Goal: Check status: Check status

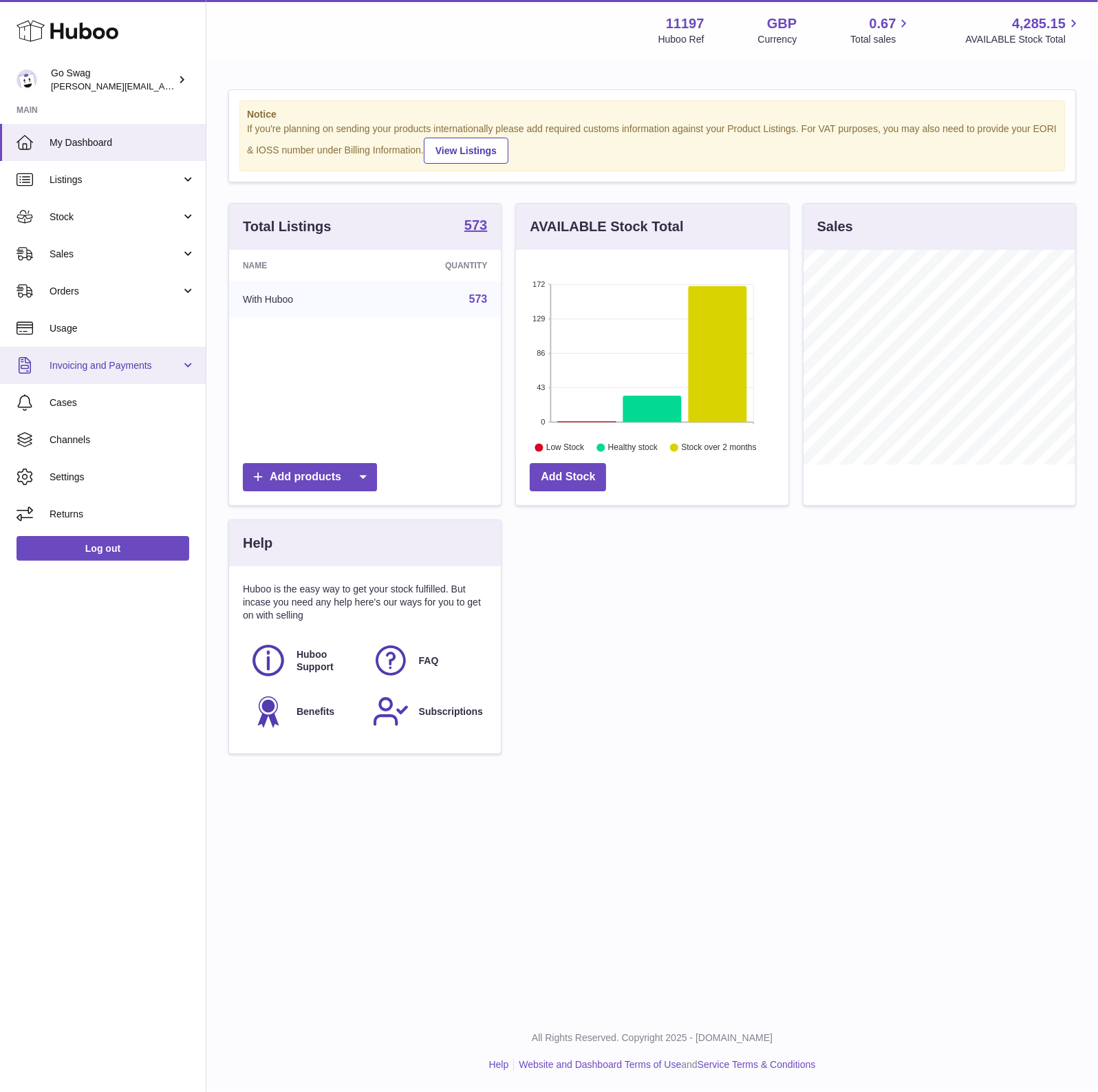
scroll to position [214, 272]
click at [98, 260] on link "Sales" at bounding box center [103, 254] width 206 height 37
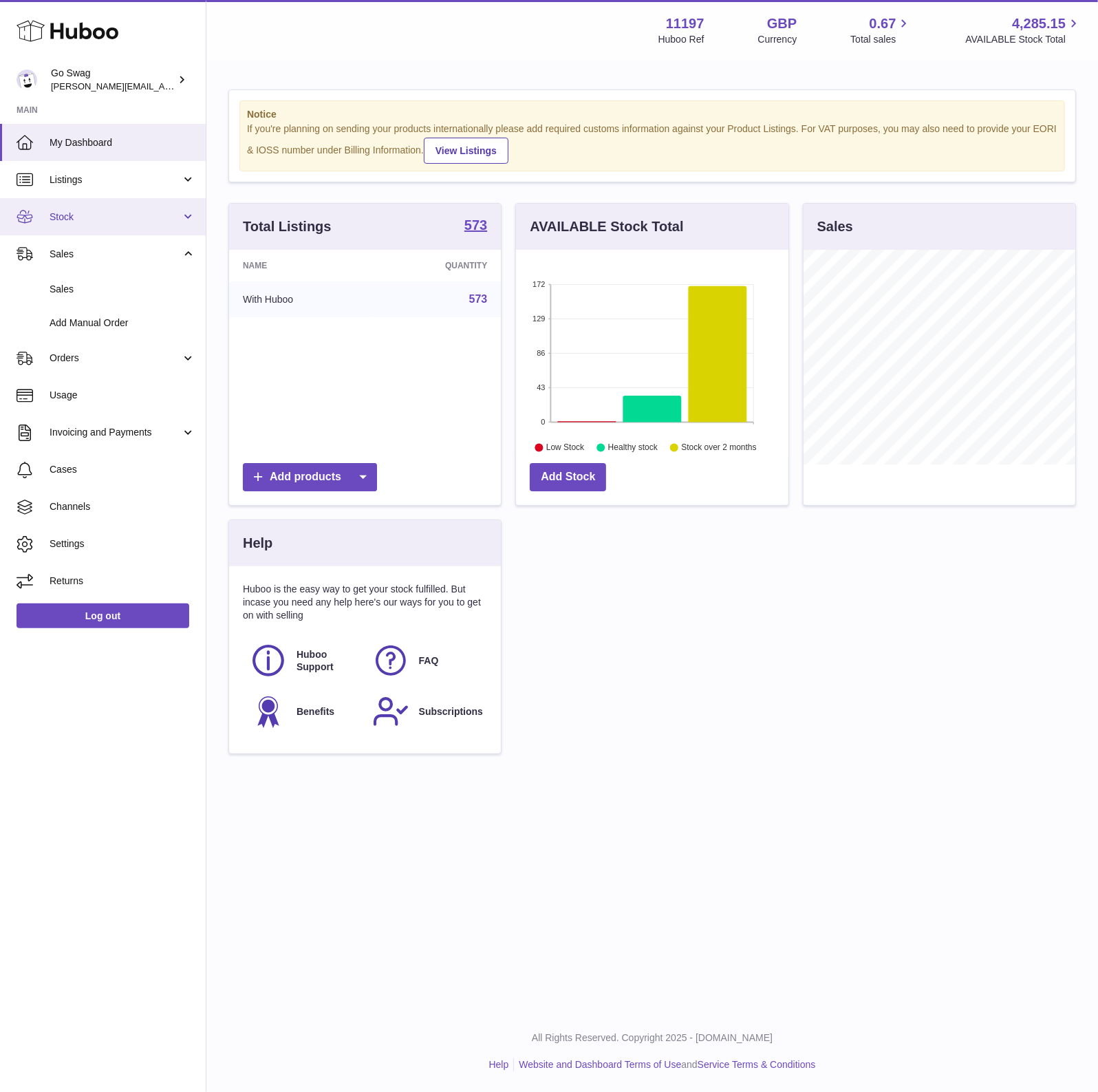
click at [95, 218] on span "Stock" at bounding box center [115, 217] width 131 height 13
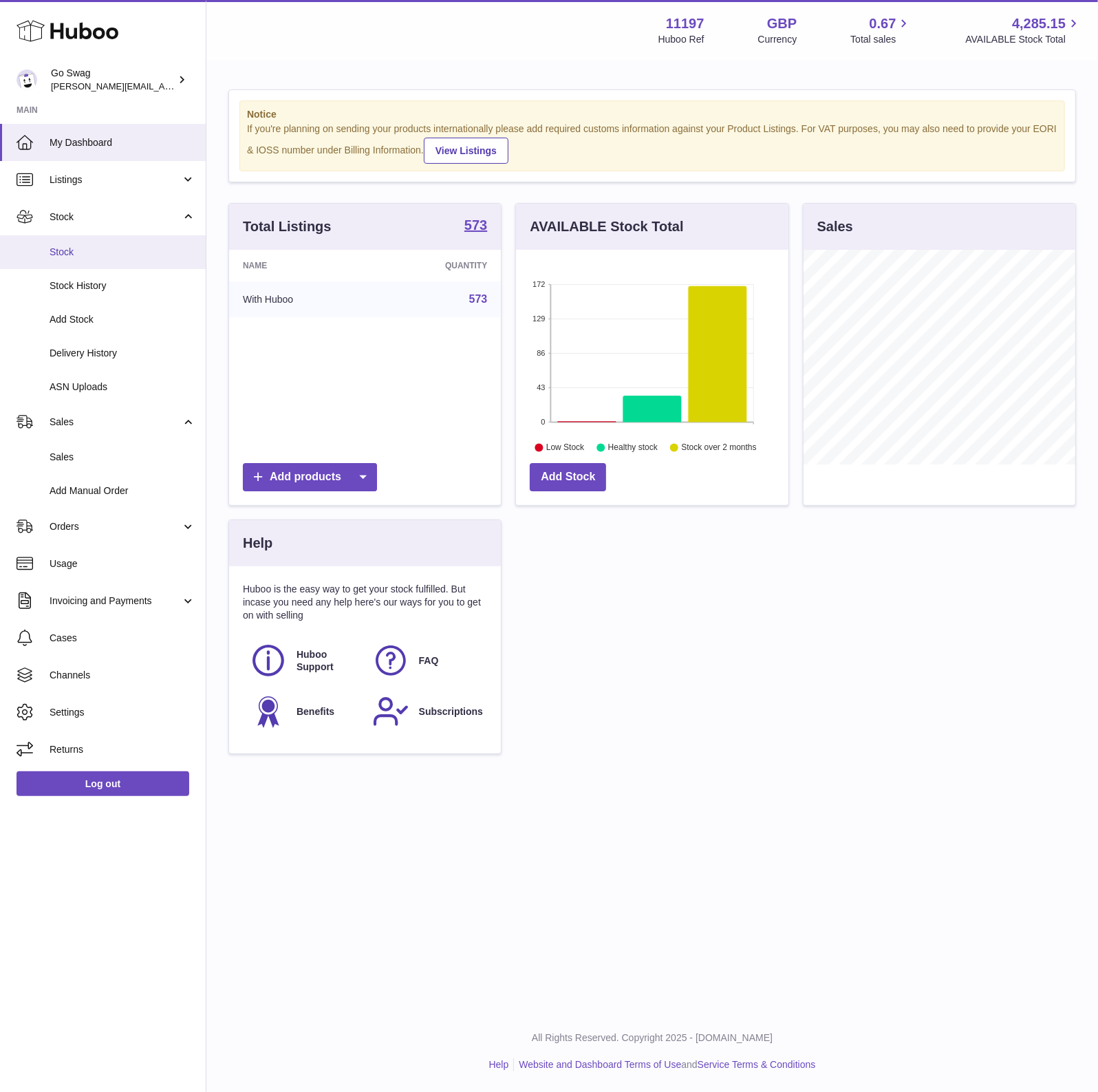
click at [80, 250] on span "Stock" at bounding box center [122, 252] width 146 height 13
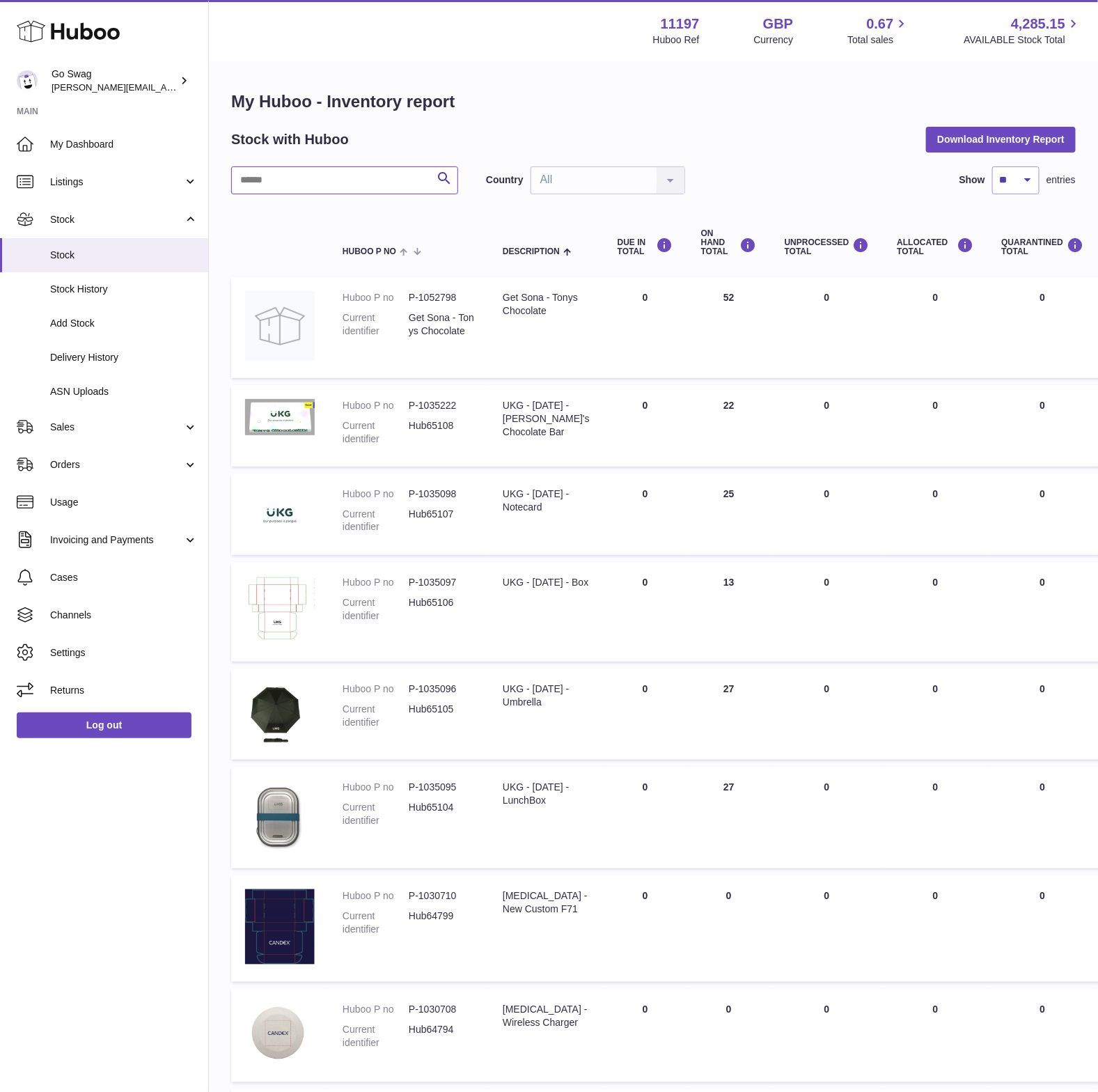
click at [295, 181] on input "text" at bounding box center [344, 180] width 227 height 28
type input "*********"
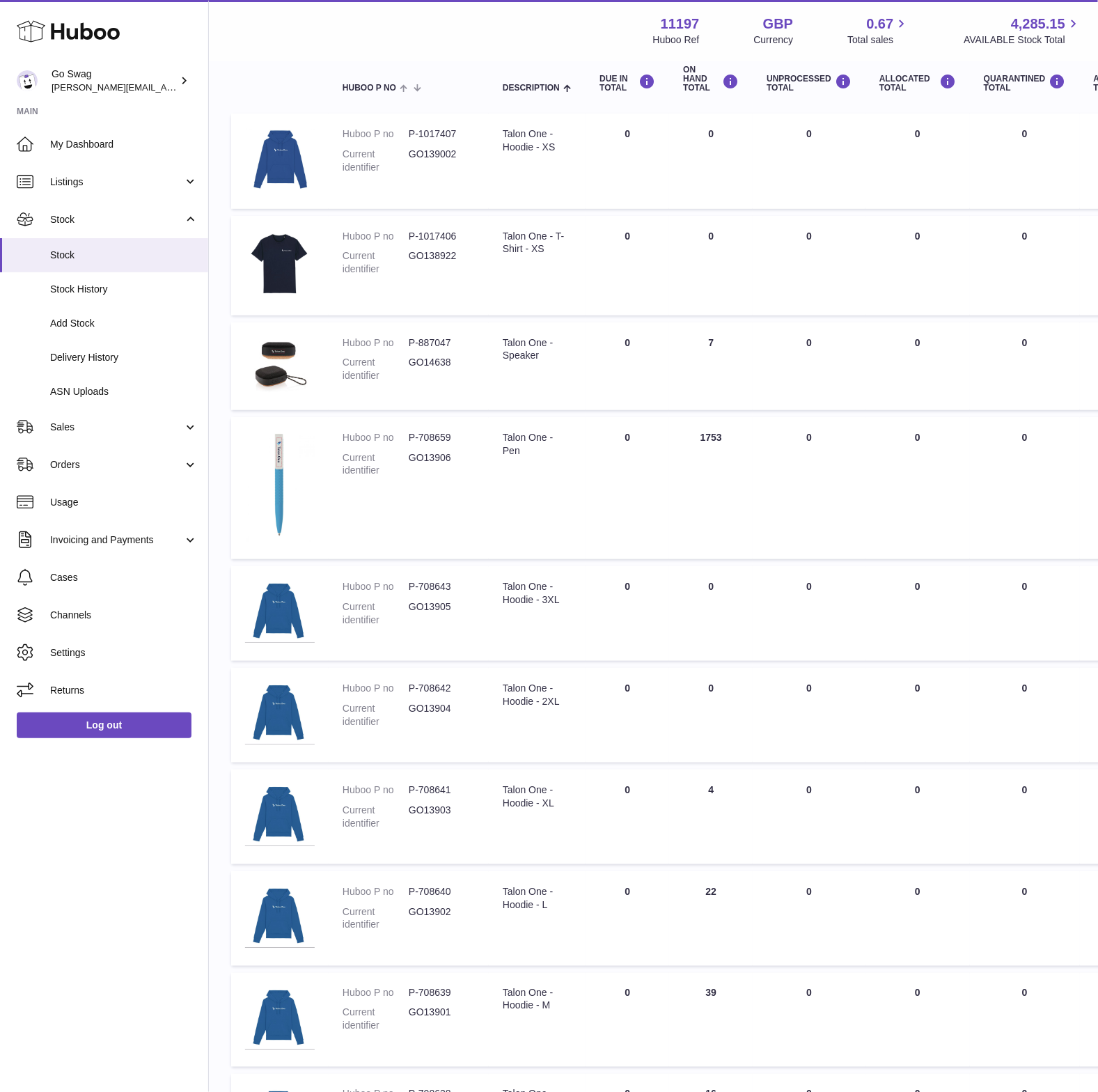
scroll to position [394, 0]
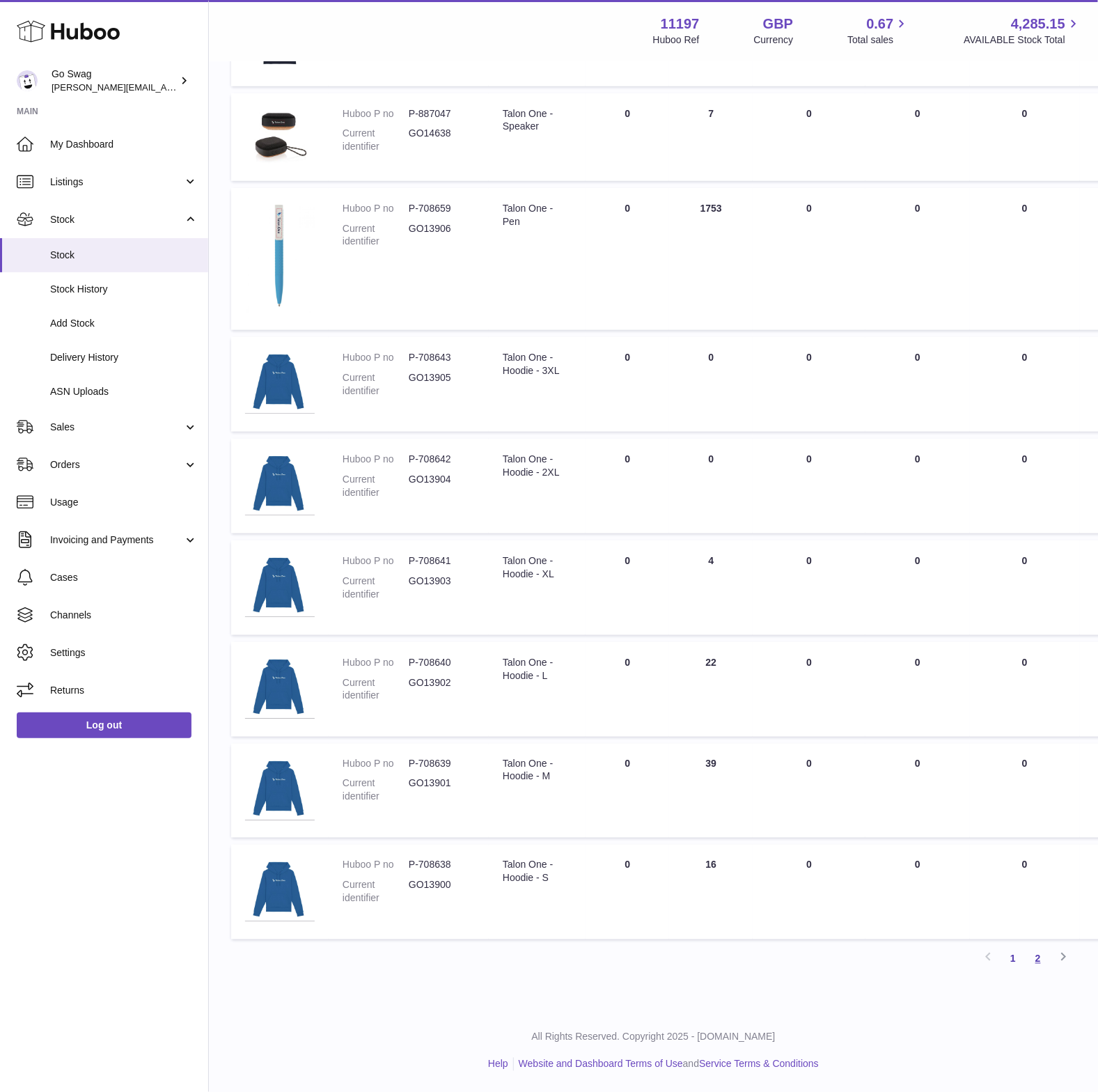
click at [1033, 970] on link "2" at bounding box center [1037, 958] width 25 height 25
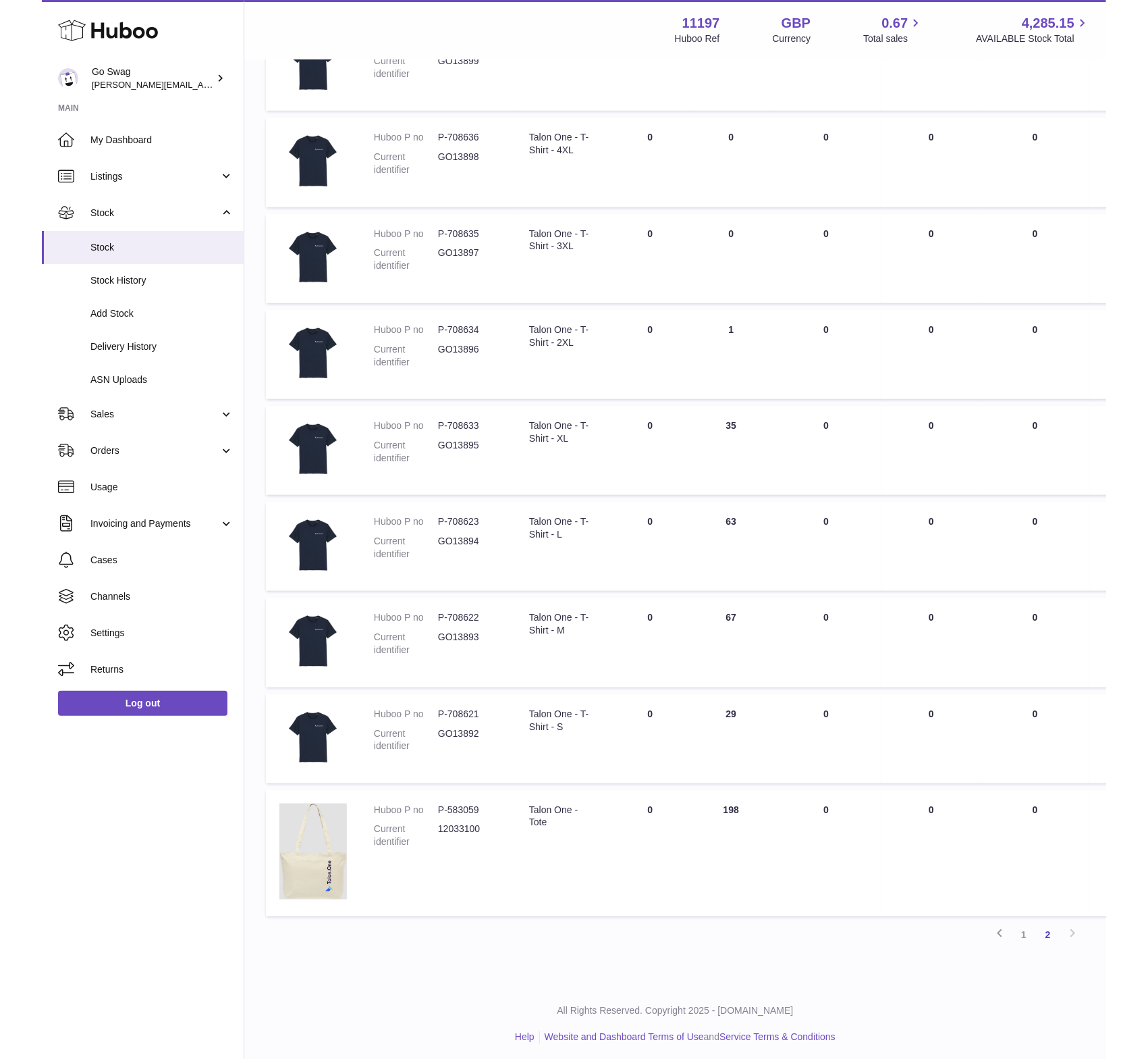
scroll to position [254, 0]
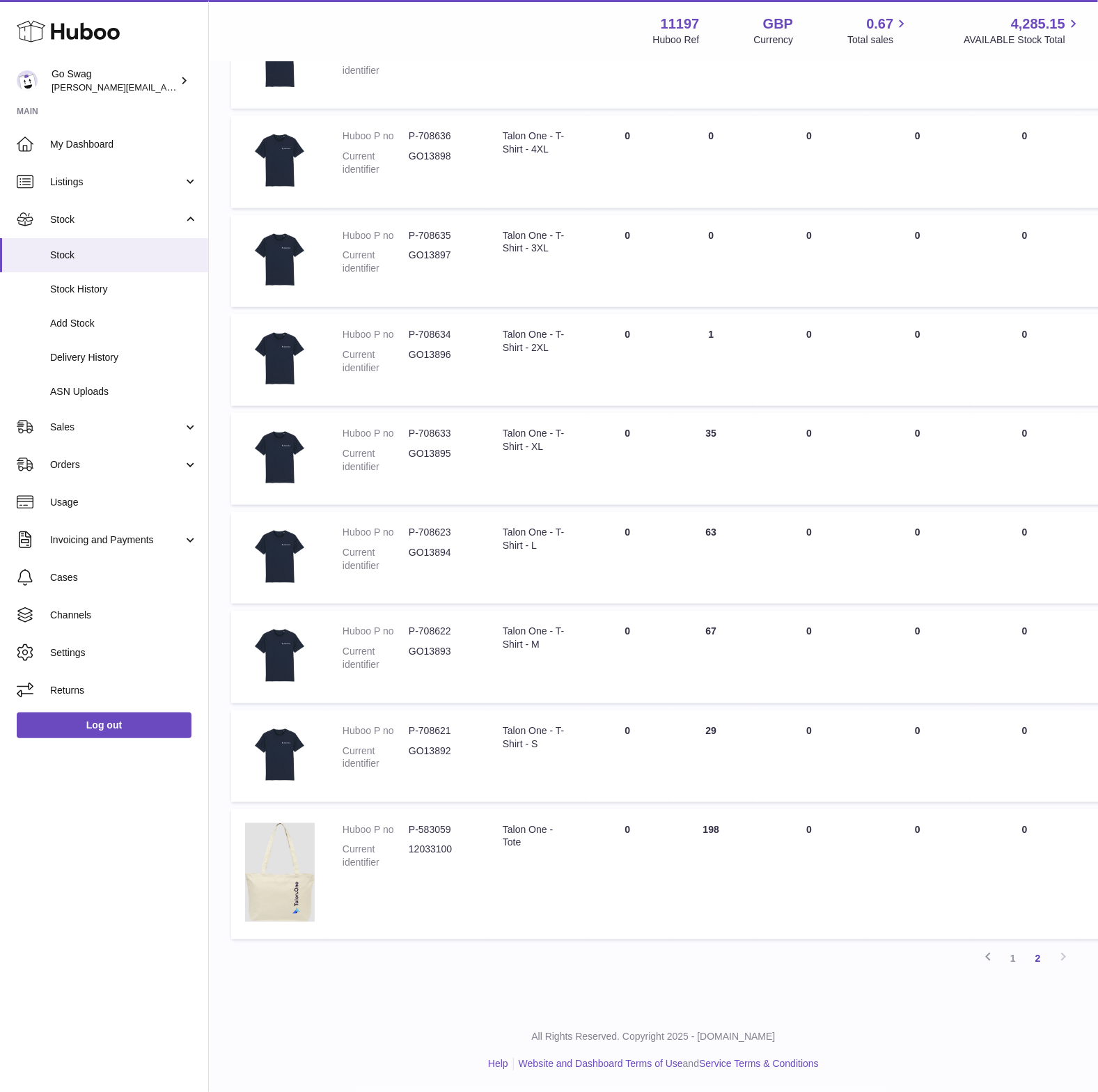
click at [891, 893] on td "ALLOCATED Total 0" at bounding box center [917, 874] width 104 height 130
